Goal: Task Accomplishment & Management: Use online tool/utility

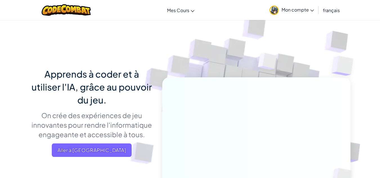
click at [299, 9] on span "Mon compte" at bounding box center [297, 10] width 32 height 6
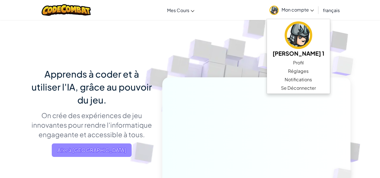
click at [93, 149] on span "Aller à [GEOGRAPHIC_DATA]" at bounding box center [92, 149] width 80 height 13
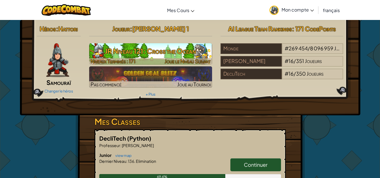
click at [154, 58] on img at bounding box center [150, 53] width 123 height 21
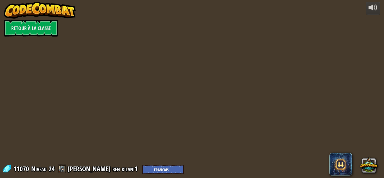
select select "fr"
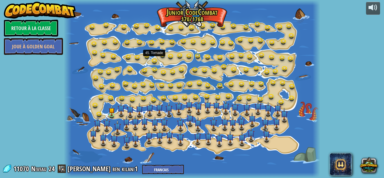
select select "fr"
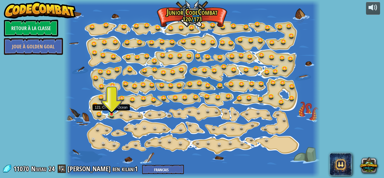
click at [112, 113] on img at bounding box center [112, 107] width 6 height 13
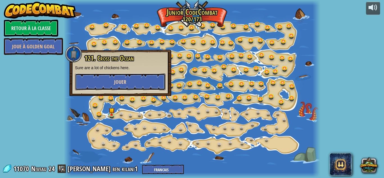
click at [105, 78] on button "Jouer" at bounding box center [120, 81] width 91 height 17
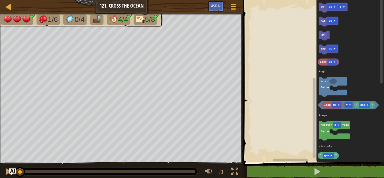
click at [309, 144] on div "Logic Loops Literals go up 1 hit up spin zap up look up look up " gem " = répét…" at bounding box center [313, 79] width 143 height 165
click at [313, 164] on div "1 2 3 4 5 6 7 for i in range ( 7 ) : if look ( 'left' ) != 'gem' : hit ( 'left'…" at bounding box center [313, 93] width 143 height 180
click at [280, 49] on rect "Espace de travail de Blocky" at bounding box center [313, 79] width 143 height 165
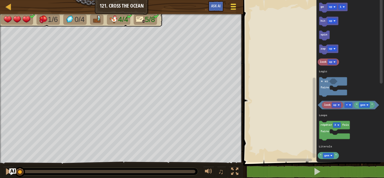
click at [230, 8] on div at bounding box center [234, 7] width 8 height 8
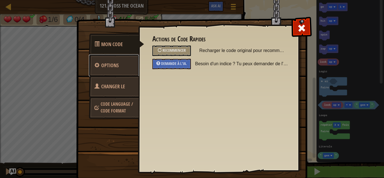
click at [114, 56] on link "Options" at bounding box center [114, 66] width 50 height 22
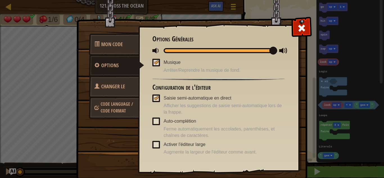
click at [111, 86] on span "Changer le héros" at bounding box center [109, 93] width 31 height 21
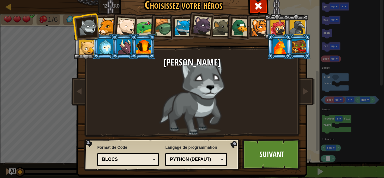
click at [293, 24] on div at bounding box center [297, 27] width 15 height 15
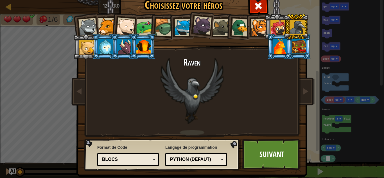
click at [276, 25] on div at bounding box center [277, 27] width 15 height 15
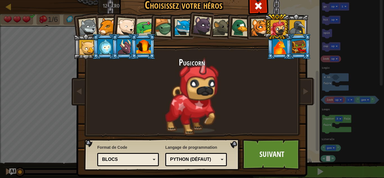
click at [241, 22] on div at bounding box center [240, 27] width 18 height 18
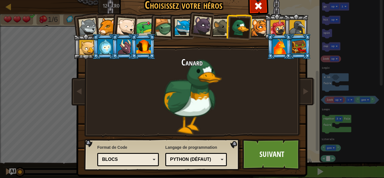
click at [221, 22] on div at bounding box center [221, 27] width 17 height 17
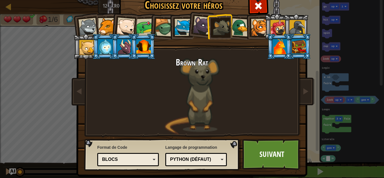
click at [194, 22] on div at bounding box center [202, 25] width 19 height 19
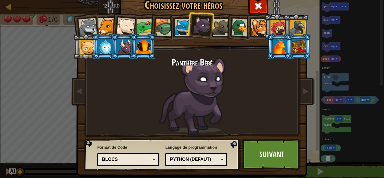
click at [179, 23] on div at bounding box center [183, 27] width 17 height 17
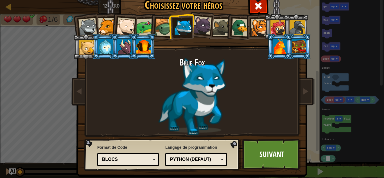
click at [166, 23] on div at bounding box center [164, 28] width 18 height 18
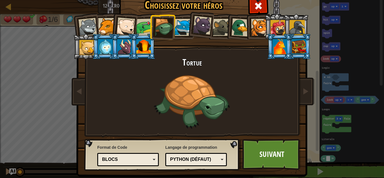
click at [142, 24] on div at bounding box center [144, 27] width 17 height 17
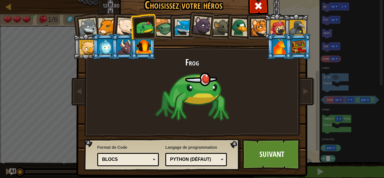
click at [121, 17] on li at bounding box center [124, 26] width 28 height 28
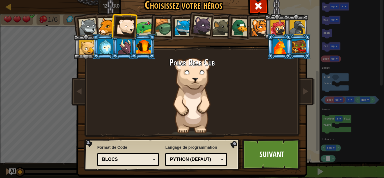
click at [109, 20] on div at bounding box center [106, 26] width 17 height 17
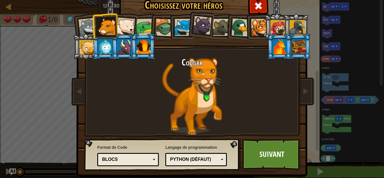
click at [88, 22] on div at bounding box center [87, 27] width 19 height 19
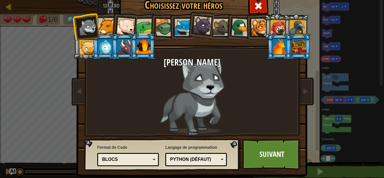
click at [295, 37] on li at bounding box center [298, 47] width 25 height 26
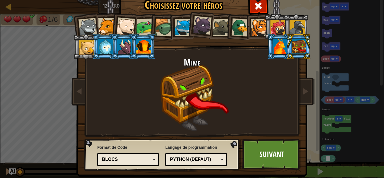
click at [279, 46] on div at bounding box center [280, 46] width 15 height 15
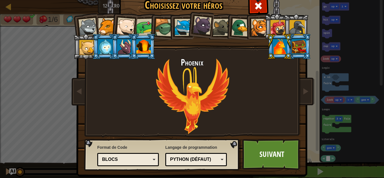
click at [145, 40] on div at bounding box center [143, 46] width 15 height 15
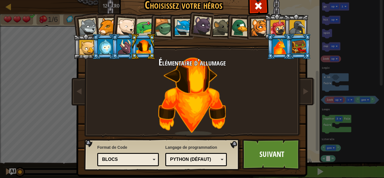
click at [127, 49] on div at bounding box center [124, 46] width 15 height 15
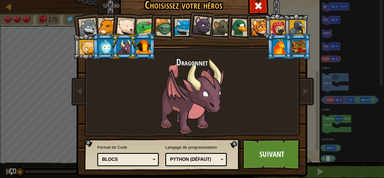
click at [104, 45] on div at bounding box center [105, 46] width 15 height 15
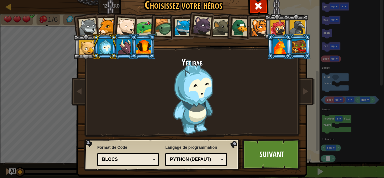
click at [75, 49] on li at bounding box center [85, 47] width 25 height 26
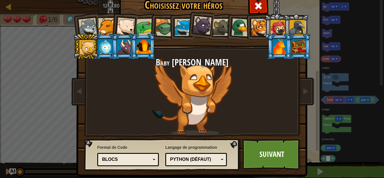
click at [294, 49] on div at bounding box center [299, 46] width 15 height 15
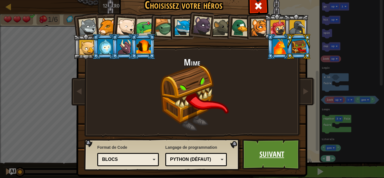
click at [261, 145] on link "Suivant" at bounding box center [271, 154] width 59 height 31
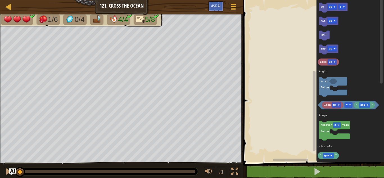
click at [261, 57] on div "Logic Loops Literals go up 1 hit up spin zap up look up look up " gem " = répét…" at bounding box center [313, 79] width 143 height 165
